Goal: Information Seeking & Learning: Find contact information

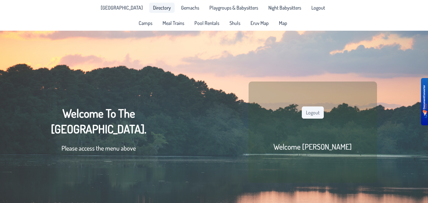
click at [151, 11] on link "Directory" at bounding box center [162, 8] width 26 height 10
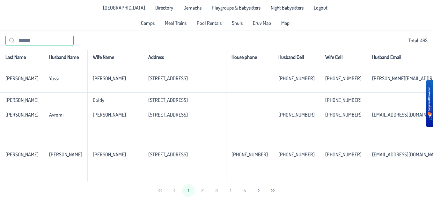
click at [56, 39] on input "text" at bounding box center [39, 40] width 68 height 11
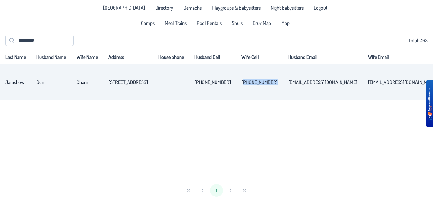
drag, startPoint x: 228, startPoint y: 82, endPoint x: 255, endPoint y: 80, distance: 26.9
click at [255, 80] on td "[PHONE_NUMBER]" at bounding box center [259, 82] width 47 height 36
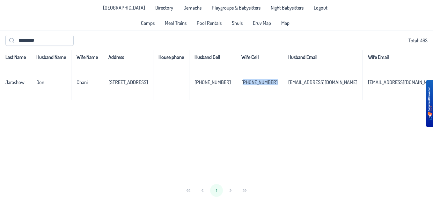
copy p-celleditor "[PHONE_NUMBER]"
drag, startPoint x: 43, startPoint y: 44, endPoint x: 11, endPoint y: 51, distance: 32.9
click at [11, 51] on div "******** Total: 463 Last Name Husband Name Wife Name Address House phone Husban…" at bounding box center [216, 115] width 433 height 169
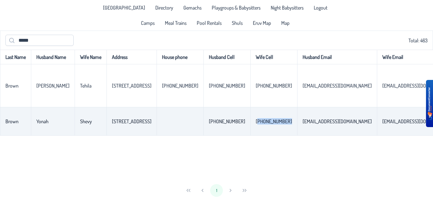
drag, startPoint x: 246, startPoint y: 123, endPoint x: 273, endPoint y: 125, distance: 27.2
click at [273, 125] on p-celleditor "[PHONE_NUMBER]" at bounding box center [274, 121] width 36 height 6
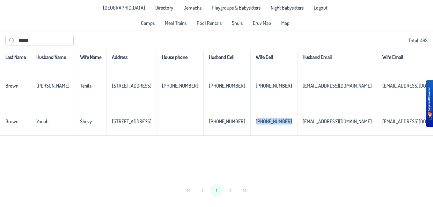
copy p-celleditor "[PHONE_NUMBER]"
drag, startPoint x: 44, startPoint y: 39, endPoint x: -1, endPoint y: 40, distance: 45.6
click at [0, 40] on html "[GEOGRAPHIC_DATA] Directory Gemachs Playgroups & Babysitters Night Babysitters …" at bounding box center [216, 103] width 433 height 207
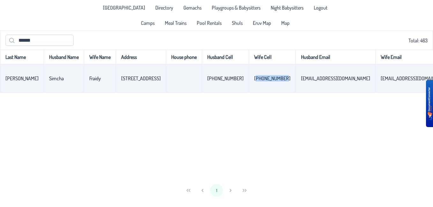
drag, startPoint x: 227, startPoint y: 80, endPoint x: 254, endPoint y: 89, distance: 28.4
click at [254, 89] on td "[PHONE_NUMBER]" at bounding box center [272, 78] width 47 height 28
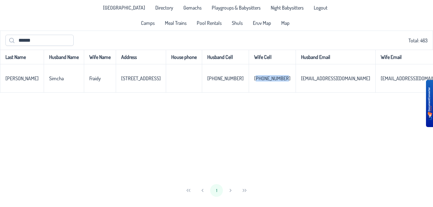
copy p-celleditor "[PHONE_NUMBER]"
drag, startPoint x: 43, startPoint y: 43, endPoint x: -1, endPoint y: 56, distance: 46.1
click at [0, 56] on html "[GEOGRAPHIC_DATA] Directory Gemachs Playgroups & Babysitters Night Babysitters …" at bounding box center [216, 103] width 433 height 207
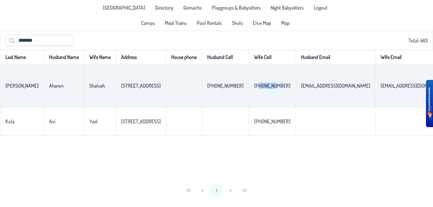
drag, startPoint x: 244, startPoint y: 84, endPoint x: 259, endPoint y: 85, distance: 14.4
click at [259, 85] on p-celleditor "[PHONE_NUMBER]" at bounding box center [272, 86] width 36 height 6
drag, startPoint x: 259, startPoint y: 85, endPoint x: 269, endPoint y: 89, distance: 10.7
click at [269, 89] on p-celleditor "[PHONE_NUMBER]" at bounding box center [272, 86] width 36 height 6
copy p-celleditor "[PHONE_NUMBER]"
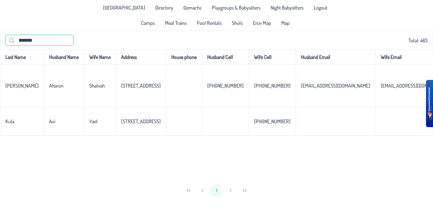
drag, startPoint x: 13, startPoint y: 42, endPoint x: 0, endPoint y: 47, distance: 14.1
click at [0, 47] on html "[GEOGRAPHIC_DATA] Directory Gemachs Playgroups & Babysitters Night Babysitters …" at bounding box center [216, 103] width 433 height 207
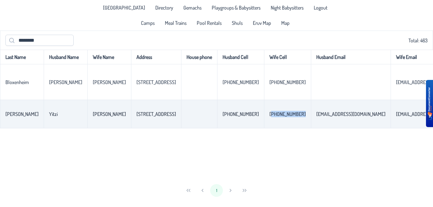
drag, startPoint x: 242, startPoint y: 115, endPoint x: 271, endPoint y: 120, distance: 29.1
click at [271, 120] on td "[PHONE_NUMBER]" at bounding box center [287, 114] width 47 height 28
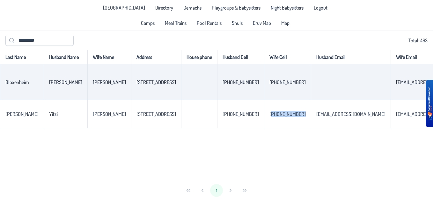
copy p-celleditor "[PHONE_NUMBER]"
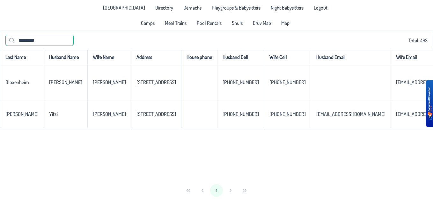
drag, startPoint x: 45, startPoint y: 40, endPoint x: 0, endPoint y: 58, distance: 48.6
click at [0, 58] on html "[GEOGRAPHIC_DATA] Directory Gemachs Playgroups & Babysitters Night Babysitters …" at bounding box center [216, 103] width 433 height 207
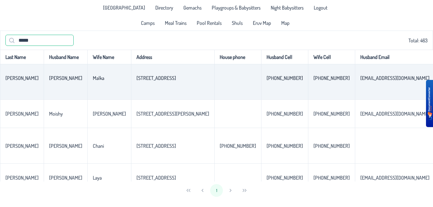
scroll to position [32, 0]
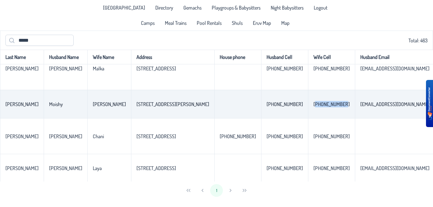
drag, startPoint x: 257, startPoint y: 105, endPoint x: 284, endPoint y: 106, distance: 27.1
click at [314, 106] on p-celleditor "[PHONE_NUMBER]" at bounding box center [332, 104] width 36 height 6
copy p-celleditor "[PHONE_NUMBER]"
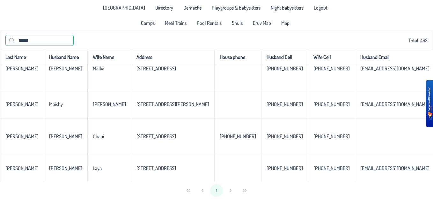
drag, startPoint x: 39, startPoint y: 40, endPoint x: 4, endPoint y: 41, distance: 35.1
click at [4, 41] on div "***** Total: 463" at bounding box center [216, 40] width 433 height 19
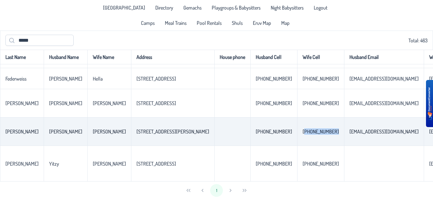
drag, startPoint x: 256, startPoint y: 132, endPoint x: 285, endPoint y: 132, distance: 29.4
click at [303, 132] on p-celleditor "[PHONE_NUMBER]" at bounding box center [321, 132] width 36 height 6
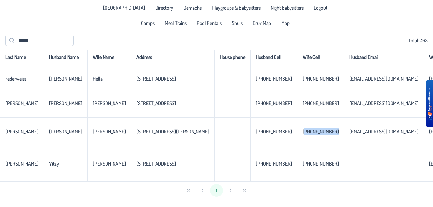
copy p-celleditor "[PHONE_NUMBER]"
drag, startPoint x: 41, startPoint y: 44, endPoint x: 0, endPoint y: 56, distance: 42.6
click at [0, 56] on html "[GEOGRAPHIC_DATA] Directory Gemachs Playgroups & Babysitters Night Babysitters …" at bounding box center [216, 103] width 433 height 207
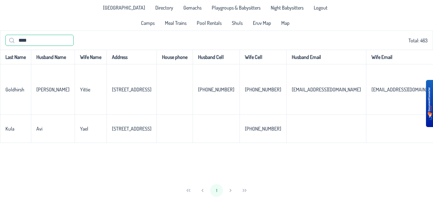
scroll to position [0, 0]
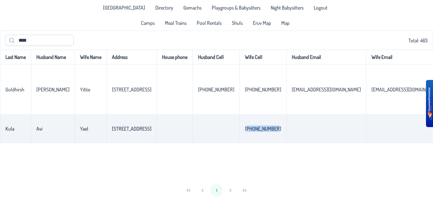
drag, startPoint x: 269, startPoint y: 129, endPoint x: 242, endPoint y: 131, distance: 27.2
click at [245, 131] on p-celleditor "[PHONE_NUMBER]" at bounding box center [263, 129] width 36 height 6
copy p-celleditor "[PHONE_NUMBER]"
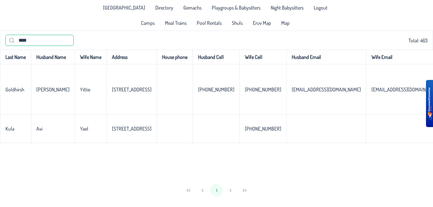
drag, startPoint x: 39, startPoint y: 38, endPoint x: 0, endPoint y: 54, distance: 41.6
click at [0, 53] on html "[GEOGRAPHIC_DATA] Directory Gemachs Playgroups & Babysitters Night Babysitters …" at bounding box center [216, 103] width 433 height 207
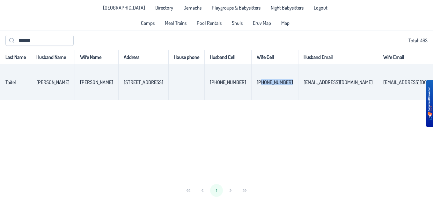
drag, startPoint x: 248, startPoint y: 84, endPoint x: 277, endPoint y: 85, distance: 28.8
click at [277, 85] on td "[PHONE_NUMBER]" at bounding box center [274, 82] width 47 height 36
click at [276, 84] on td "[PHONE_NUMBER]" at bounding box center [274, 82] width 47 height 36
drag, startPoint x: 276, startPoint y: 83, endPoint x: 247, endPoint y: 89, distance: 29.5
click at [251, 89] on td "[PHONE_NUMBER]" at bounding box center [274, 82] width 47 height 36
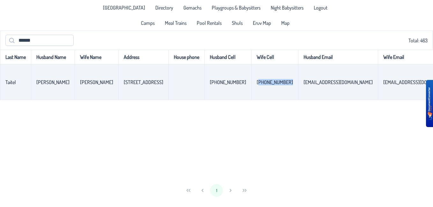
copy p-celleditor "[PHONE_NUMBER]"
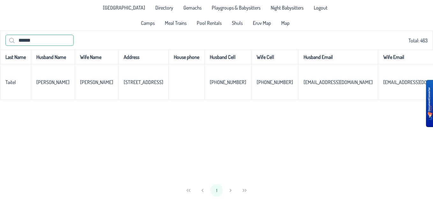
drag, startPoint x: 39, startPoint y: 39, endPoint x: -1, endPoint y: 42, distance: 40.0
click at [0, 42] on html "[GEOGRAPHIC_DATA] Directory Gemachs Playgroups & Babysitters Night Babysitters …" at bounding box center [216, 103] width 433 height 207
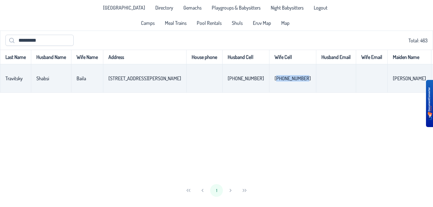
drag, startPoint x: 277, startPoint y: 79, endPoint x: 305, endPoint y: 78, distance: 28.7
click at [305, 78] on p-celleditor "[PHONE_NUMBER]" at bounding box center [293, 78] width 36 height 6
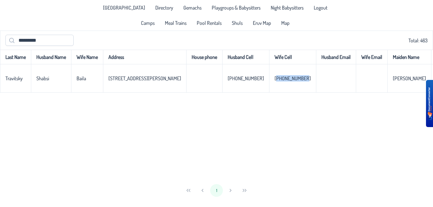
copy p-celleditor "[PHONE_NUMBER]"
drag, startPoint x: 35, startPoint y: 41, endPoint x: 14, endPoint y: 41, distance: 21.1
click at [14, 41] on input "*********" at bounding box center [39, 40] width 68 height 11
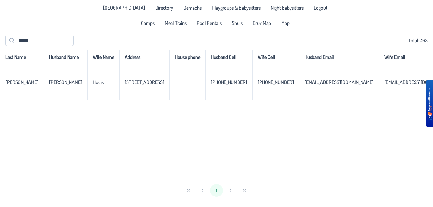
drag, startPoint x: 56, startPoint y: 29, endPoint x: 80, endPoint y: -9, distance: 44.4
click at [80, 0] on html "[GEOGRAPHIC_DATA] Directory Gemachs Playgroups & Babysitters Night Babysitters …" at bounding box center [216, 103] width 433 height 207
drag, startPoint x: 48, startPoint y: 41, endPoint x: -1, endPoint y: 50, distance: 50.7
click at [0, 50] on html "[GEOGRAPHIC_DATA] Directory Gemachs Playgroups & Babysitters Night Babysitters …" at bounding box center [216, 103] width 433 height 207
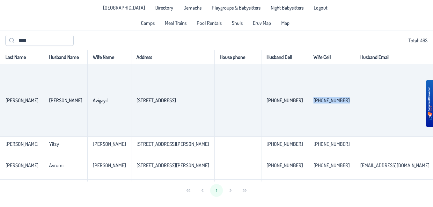
drag, startPoint x: 253, startPoint y: 102, endPoint x: 285, endPoint y: 99, distance: 32.0
click at [308, 99] on td "[PHONE_NUMBER]" at bounding box center [331, 100] width 47 height 72
drag, startPoint x: 285, startPoint y: 99, endPoint x: 257, endPoint y: 102, distance: 27.7
click at [314, 103] on p-celleditor "[PHONE_NUMBER]" at bounding box center [332, 100] width 36 height 6
drag, startPoint x: 254, startPoint y: 101, endPoint x: 280, endPoint y: 108, distance: 27.4
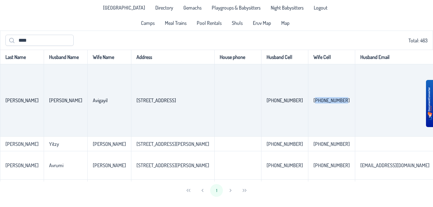
click at [308, 108] on td "[PHONE_NUMBER]" at bounding box center [331, 100] width 47 height 72
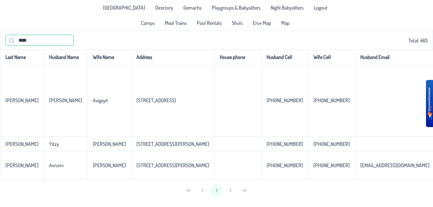
drag, startPoint x: 35, startPoint y: 41, endPoint x: 0, endPoint y: 43, distance: 35.5
click at [0, 42] on html "[GEOGRAPHIC_DATA] Directory Gemachs Playgroups & Babysitters Night Babysitters …" at bounding box center [216, 103] width 433 height 207
type input "******"
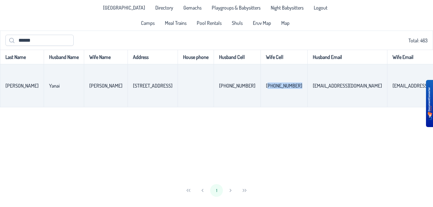
drag, startPoint x: 240, startPoint y: 85, endPoint x: 268, endPoint y: 86, distance: 28.1
click at [268, 86] on td "[PHONE_NUMBER]" at bounding box center [284, 85] width 47 height 43
